Goal: Information Seeking & Learning: Stay updated

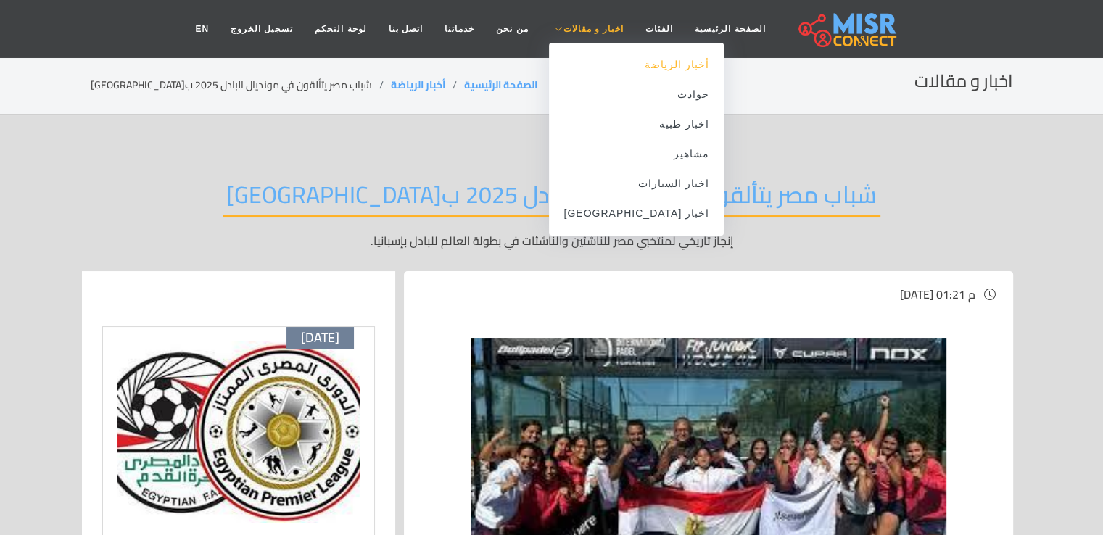
click at [634, 62] on link "أخبار الرياضة" at bounding box center [636, 65] width 175 height 30
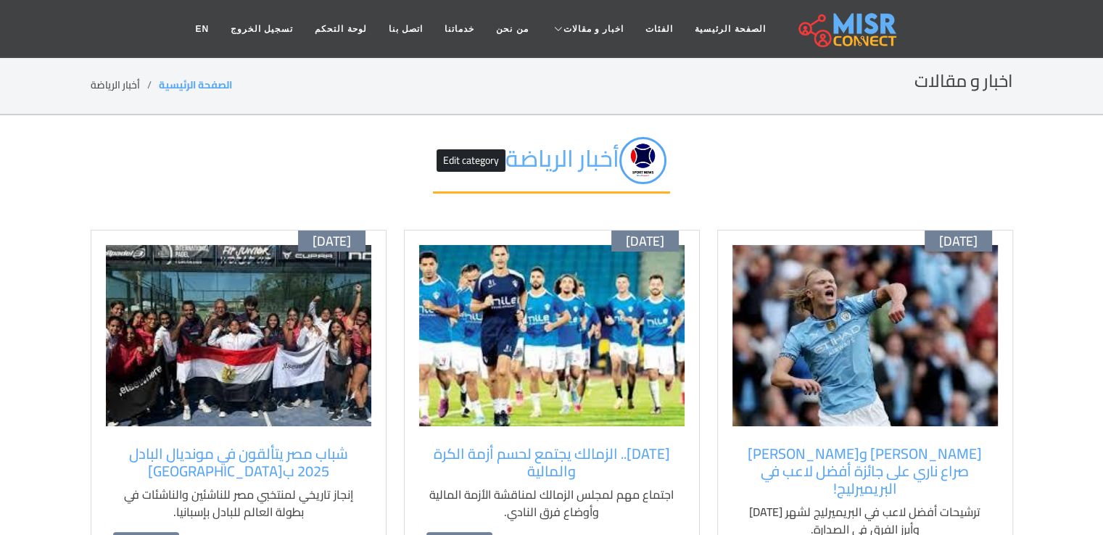
click at [595, 307] on img at bounding box center [551, 335] width 265 height 181
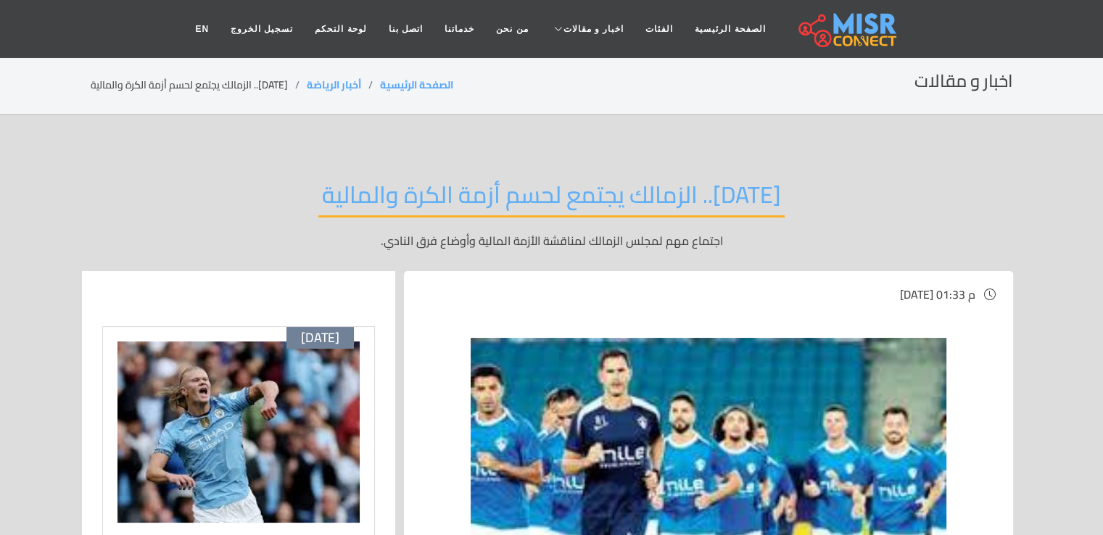
click at [1007, 210] on div "[DATE].. الزمالك يجتمع لحسم أزمة الكرة والمالية اجتماع مهم لمجلس الزمالك لمناقش…" at bounding box center [552, 215] width 922 height 112
click at [256, 407] on img at bounding box center [238, 432] width 242 height 181
